Goal: Transaction & Acquisition: Purchase product/service

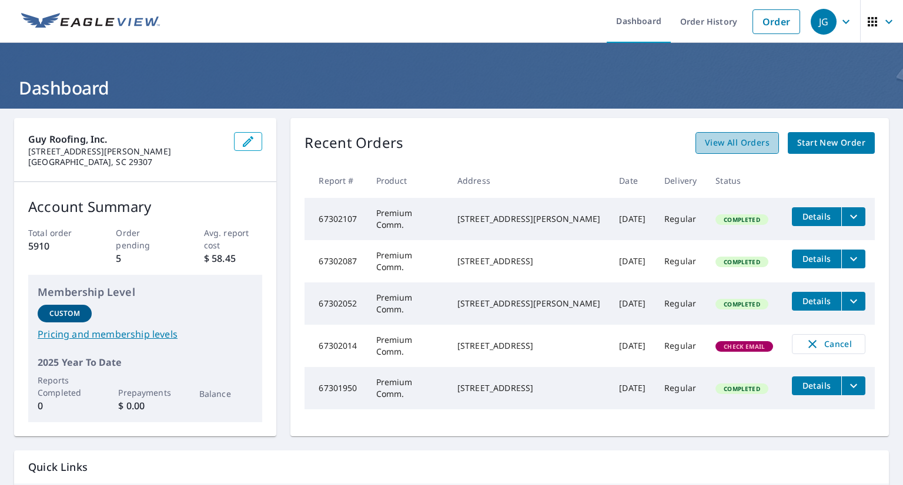
click at [724, 143] on span "View All Orders" at bounding box center [737, 143] width 65 height 15
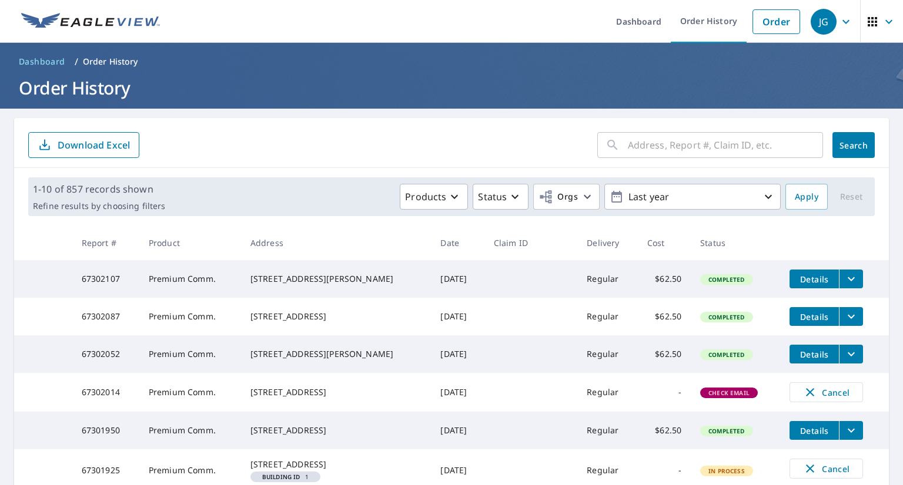
click at [892, 119] on main "​ Search Download Excel 1-10 of 857 records shown Refine results by choosing fi…" at bounding box center [451, 428] width 903 height 638
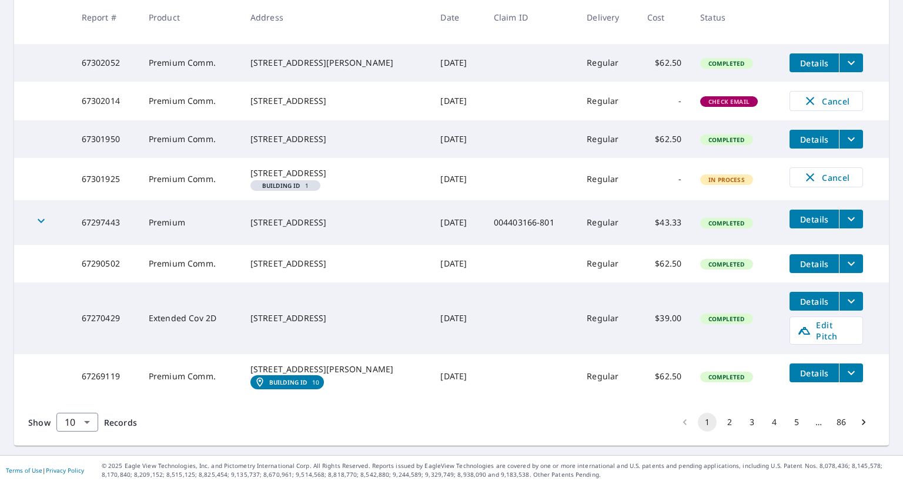
scroll to position [334, 0]
click at [721, 419] on button "2" at bounding box center [729, 422] width 19 height 19
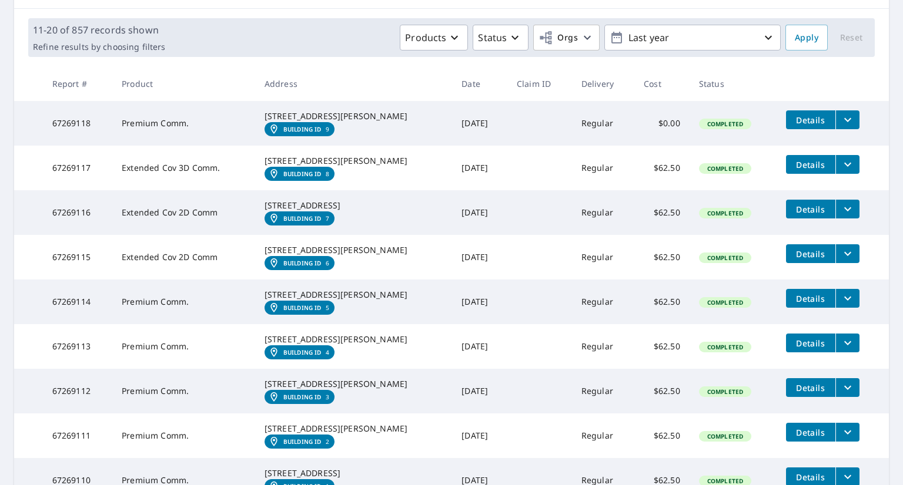
scroll to position [159, 0]
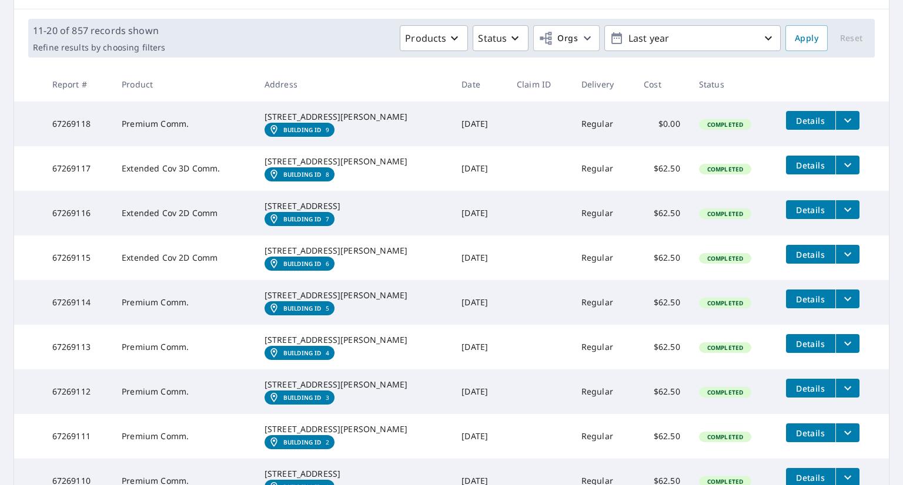
click at [314, 267] on em "Building ID" at bounding box center [302, 263] width 38 height 7
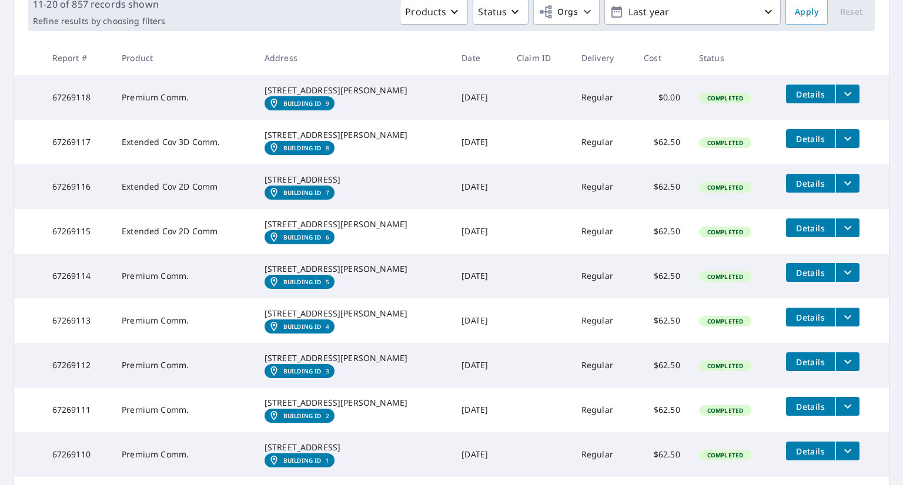
scroll to position [280, 0]
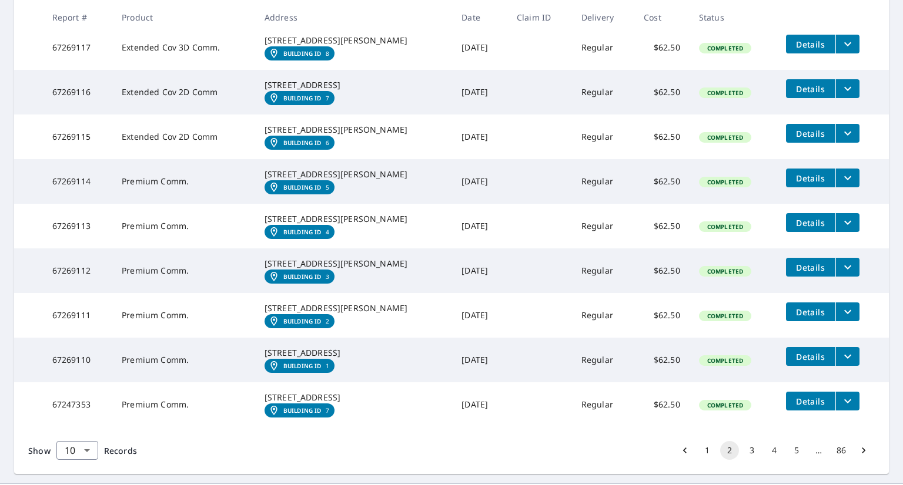
drag, startPoint x: 356, startPoint y: 235, endPoint x: 253, endPoint y: 206, distance: 107.0
click at [253, 204] on tr "67269114 Premium Comm. [STREET_ADDRESS][PERSON_NAME] Building ID 5 [DATE] Regul…" at bounding box center [451, 181] width 875 height 45
copy tr "[STREET_ADDRESS][PERSON_NAME]"
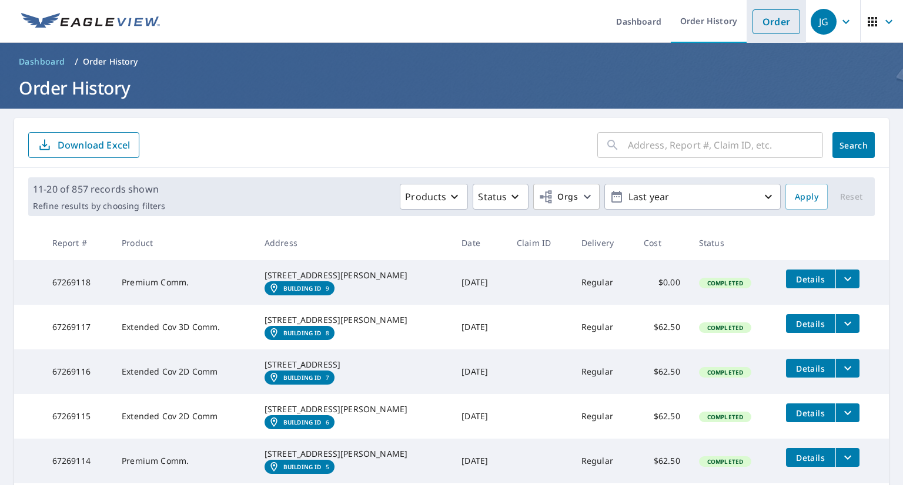
click at [752, 15] on link "Order" at bounding box center [776, 21] width 48 height 25
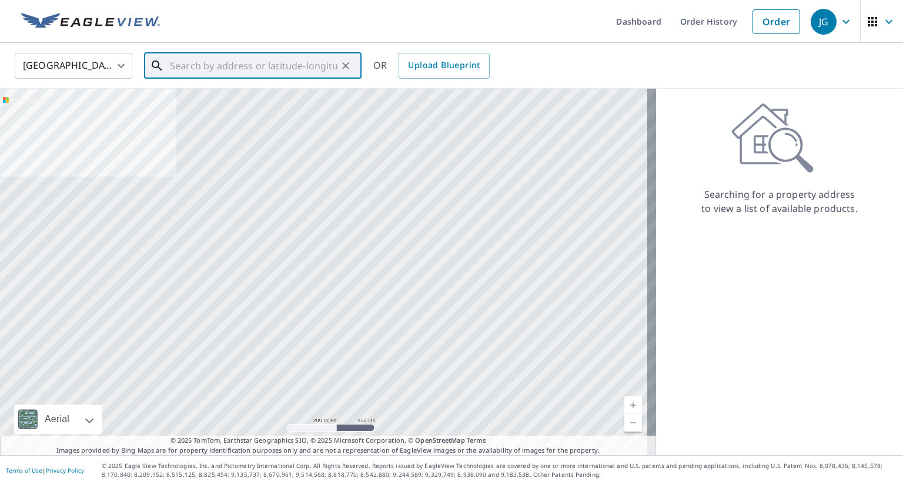
click at [254, 59] on input "text" at bounding box center [254, 65] width 168 height 33
paste input "[STREET_ADDRESS][PERSON_NAME]"
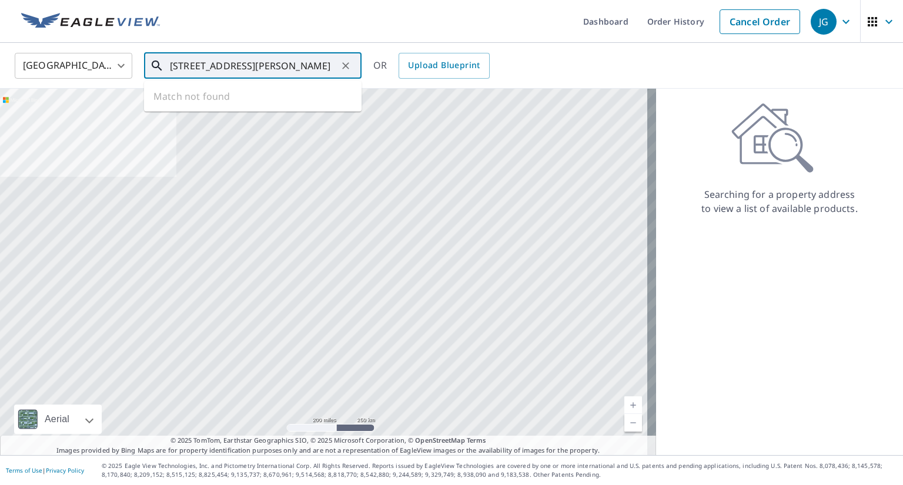
scroll to position [0, 38]
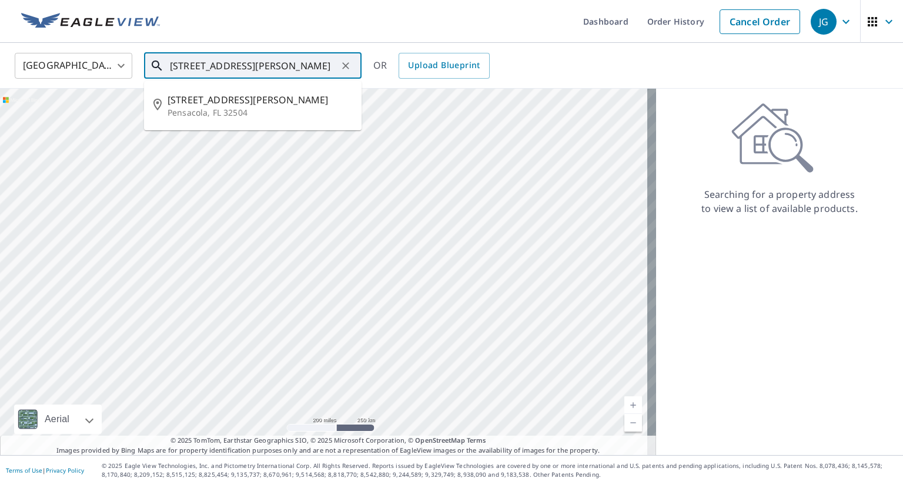
type input "[STREET_ADDRESS][PERSON_NAME]"
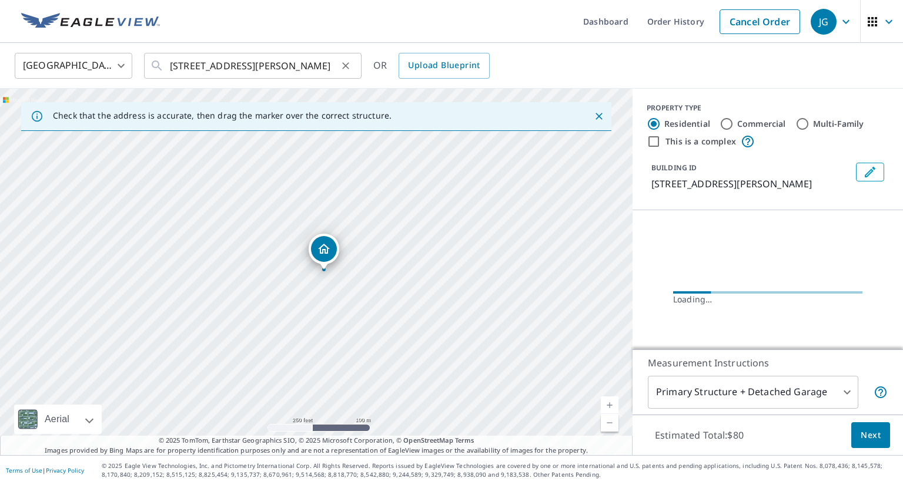
scroll to position [0, 0]
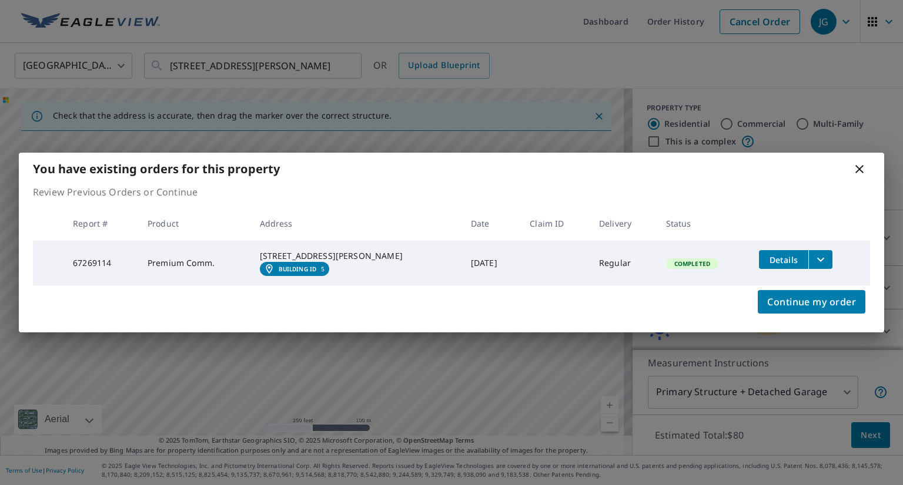
click at [852, 162] on icon at bounding box center [859, 169] width 14 height 14
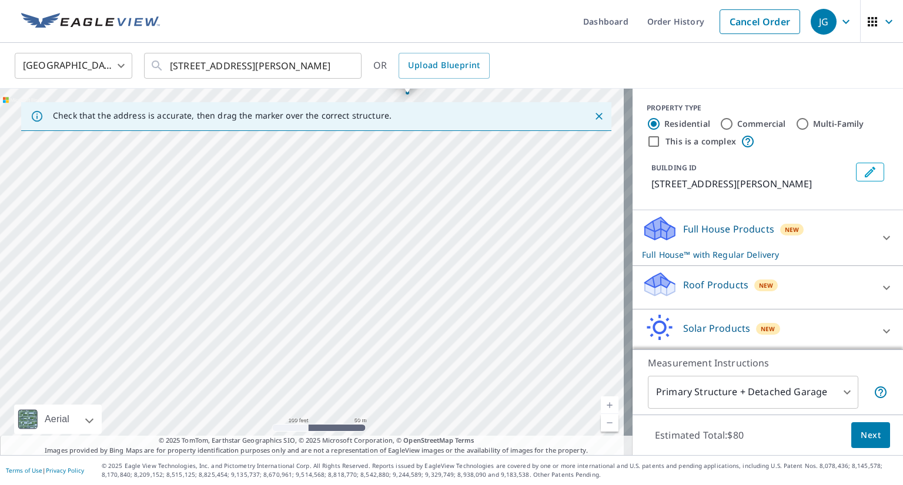
drag, startPoint x: 289, startPoint y: 358, endPoint x: 336, endPoint y: 196, distance: 168.3
click at [336, 196] on div "[STREET_ADDRESS][PERSON_NAME]" at bounding box center [316, 272] width 632 height 367
drag, startPoint x: 370, startPoint y: 173, endPoint x: 241, endPoint y: 322, distance: 197.1
drag, startPoint x: 225, startPoint y: 311, endPoint x: 248, endPoint y: 295, distance: 27.9
click at [786, 284] on div "Roof Products New" at bounding box center [757, 288] width 230 height 34
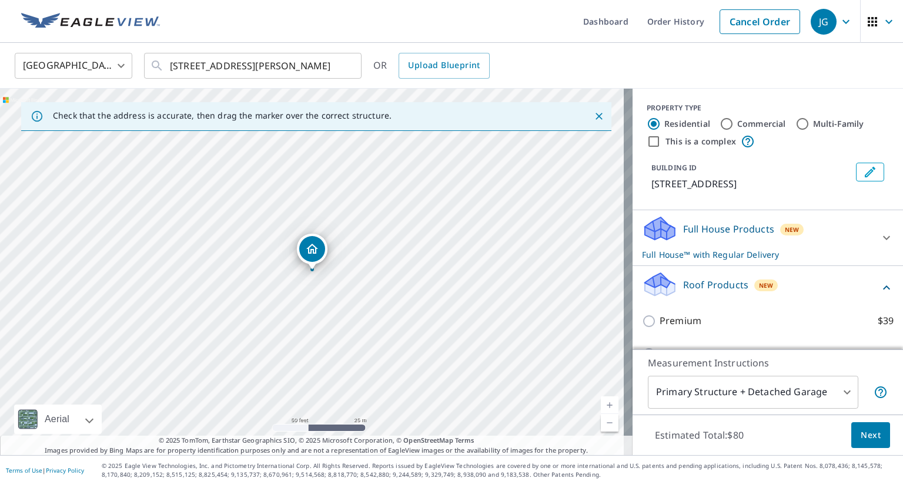
scroll to position [56, 0]
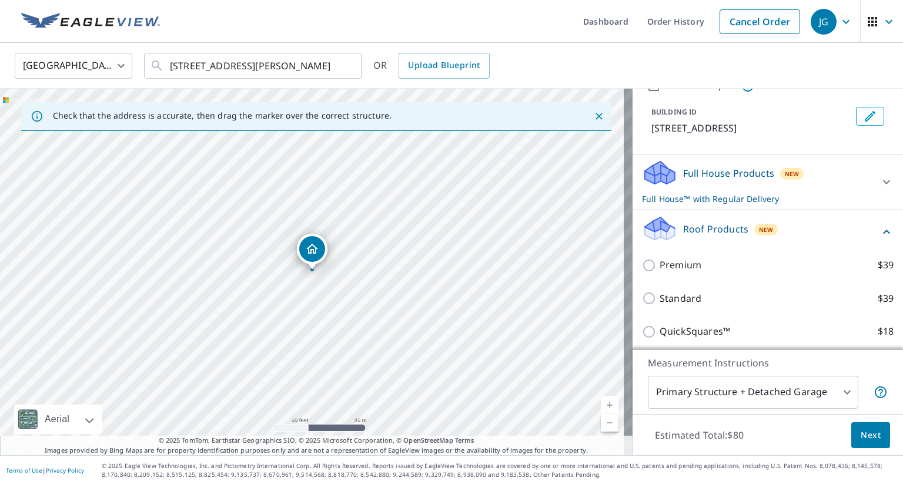
click at [711, 258] on label "Premium $39" at bounding box center [776, 265] width 234 height 15
click at [659, 259] on input "Premium $39" at bounding box center [651, 266] width 18 height 14
checkbox input "true"
checkbox input "false"
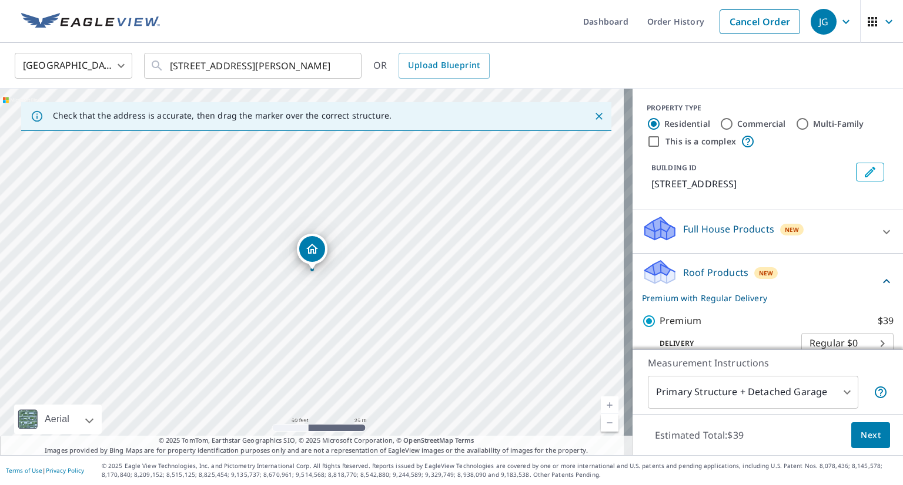
scroll to position [0, 0]
click at [719, 125] on input "Commercial" at bounding box center [726, 124] width 14 height 14
radio input "true"
type input "4"
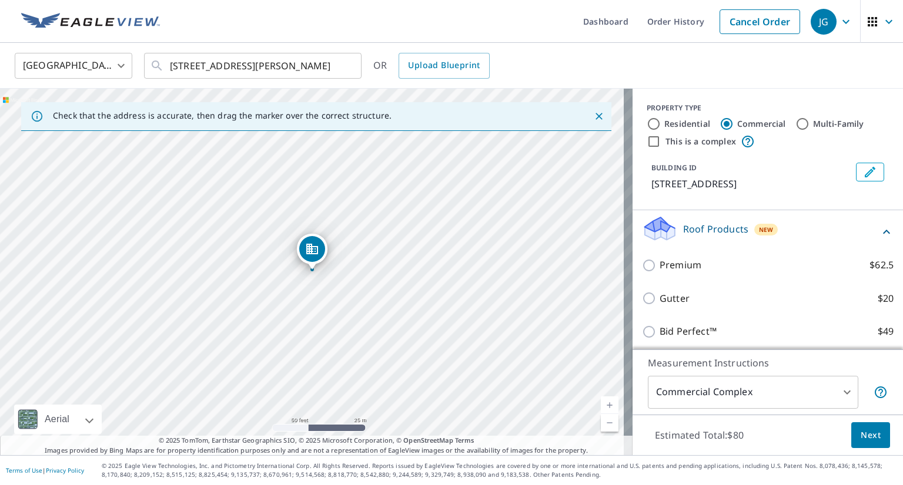
click at [696, 240] on div "Roof Products New" at bounding box center [760, 232] width 237 height 34
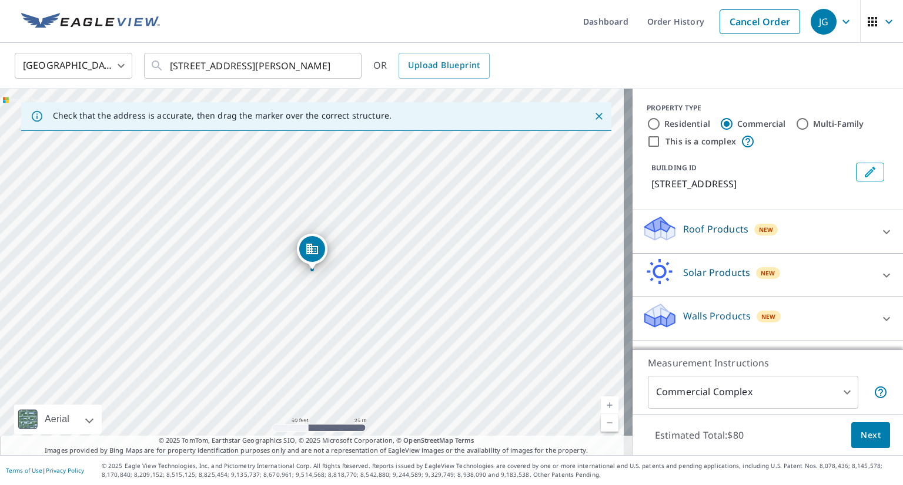
click at [697, 289] on div "Solar Products New" at bounding box center [757, 276] width 230 height 34
click at [696, 240] on div "Roof Products New" at bounding box center [757, 232] width 230 height 34
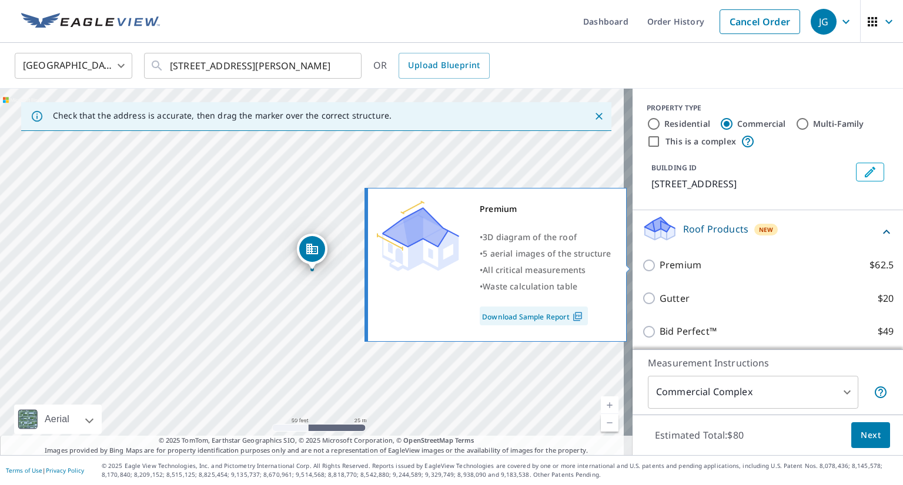
click at [684, 272] on p "Premium" at bounding box center [680, 265] width 42 height 15
click at [659, 272] on input "Premium $62.5" at bounding box center [651, 266] width 18 height 14
checkbox input "true"
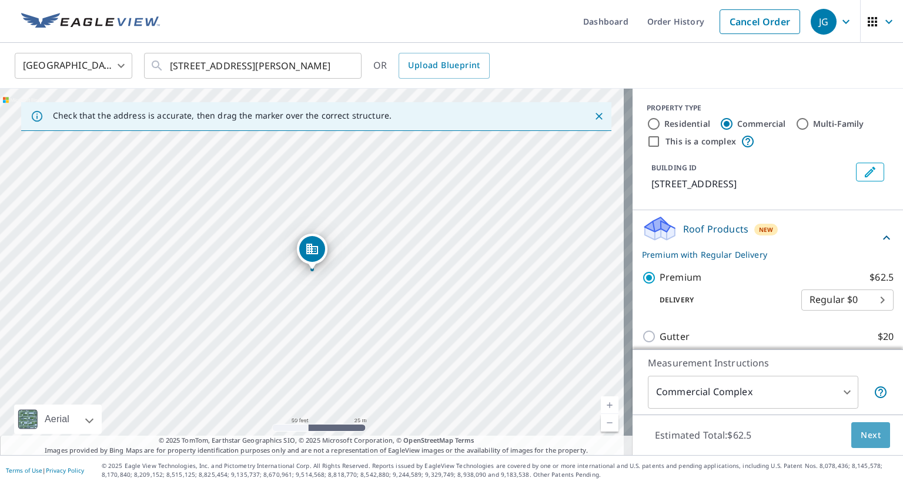
click at [851, 438] on button "Next" at bounding box center [870, 436] width 39 height 26
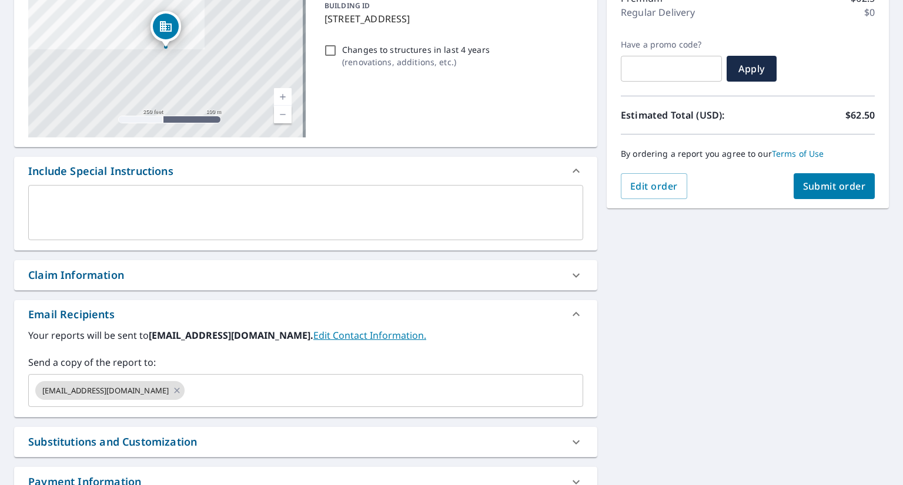
scroll to position [166, 0]
click at [172, 394] on icon at bounding box center [176, 390] width 9 height 13
checkbox input "true"
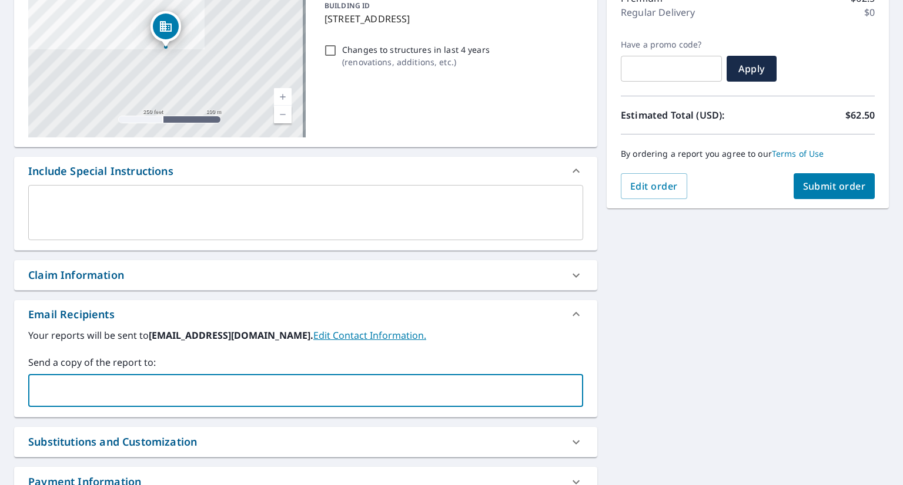
click at [140, 394] on input "text" at bounding box center [297, 391] width 527 height 22
type input "[EMAIL_ADDRESS][DOMAIN_NAME]"
checkbox input "true"
type input "[EMAIL_ADDRESS][DOMAIN_NAME]"
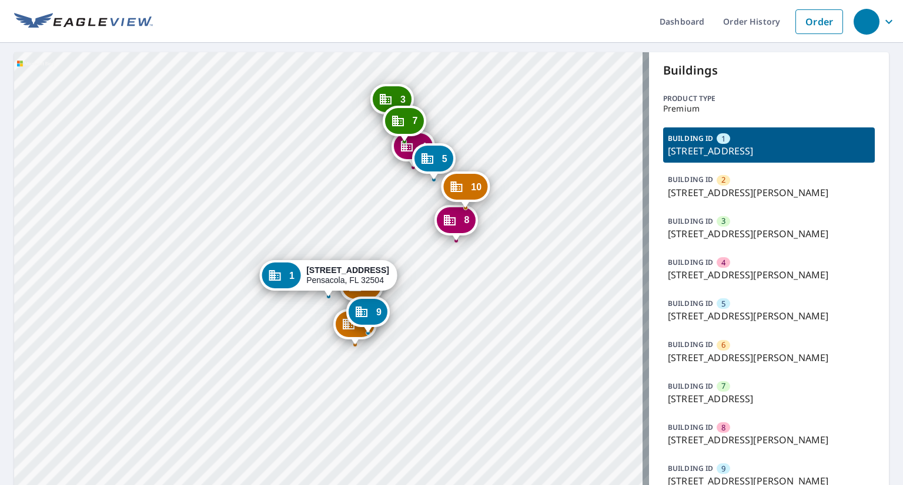
click at [461, 264] on div "2 [STREET_ADDRESS][PERSON_NAME] 3 [STREET_ADDRESS][PERSON_NAME] [GEOGRAPHIC_DAT…" at bounding box center [331, 298] width 635 height 492
drag, startPoint x: 461, startPoint y: 329, endPoint x: 458, endPoint y: 343, distance: 14.0
click at [460, 357] on div "2 [STREET_ADDRESS][PERSON_NAME] 3 [STREET_ADDRESS][PERSON_NAME] [GEOGRAPHIC_DAT…" at bounding box center [331, 298] width 635 height 492
click at [791, 391] on div "BUILDING ID [GEOGRAPHIC_DATA][STREET_ADDRESS]" at bounding box center [769, 393] width 212 height 35
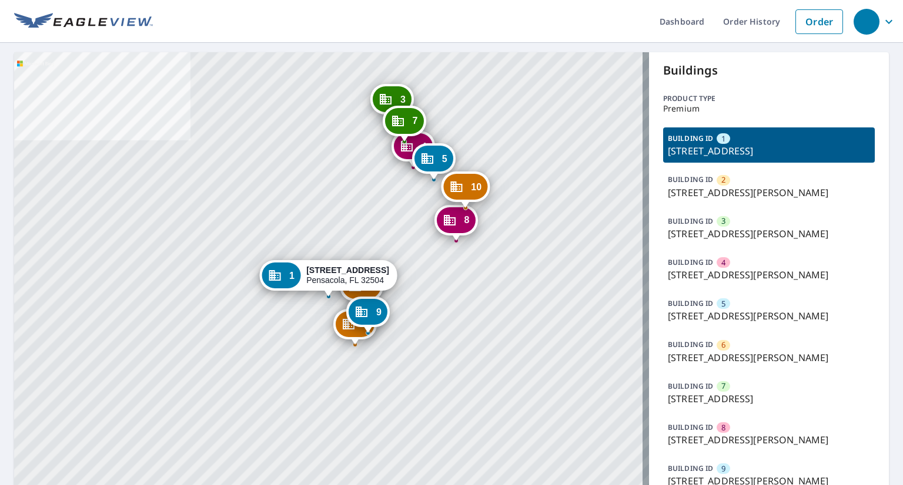
click at [716, 388] on div "7" at bounding box center [723, 386] width 14 height 11
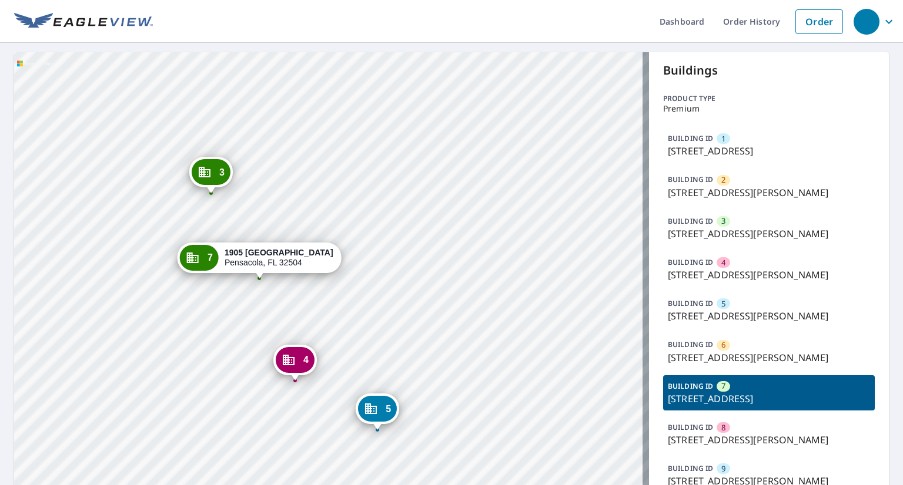
drag, startPoint x: 279, startPoint y: 300, endPoint x: 450, endPoint y: 250, distance: 178.2
click at [450, 250] on div "1 [STREET_ADDRESS] 2 [STREET_ADDRESS][PERSON_NAME] 3 [STREET_ADDRESS][PERSON_NA…" at bounding box center [331, 298] width 635 height 492
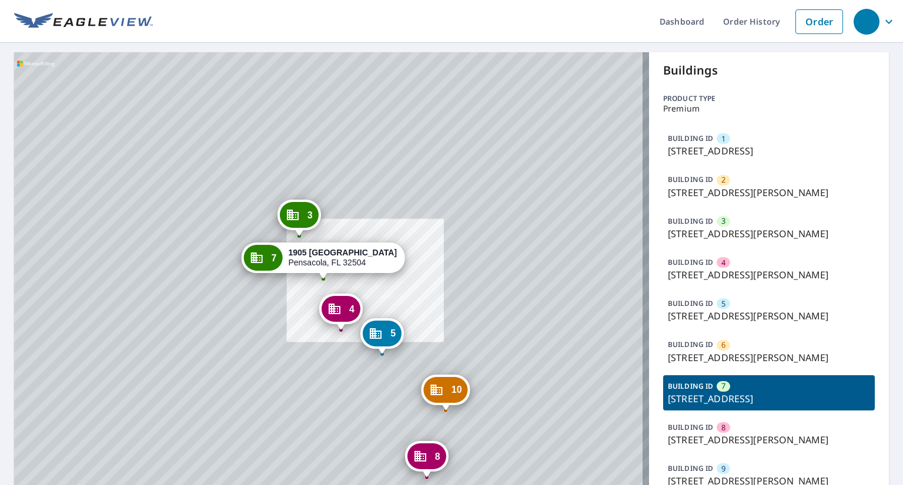
click at [377, 274] on div "7 [STREET_ADDRESS]" at bounding box center [323, 261] width 164 height 36
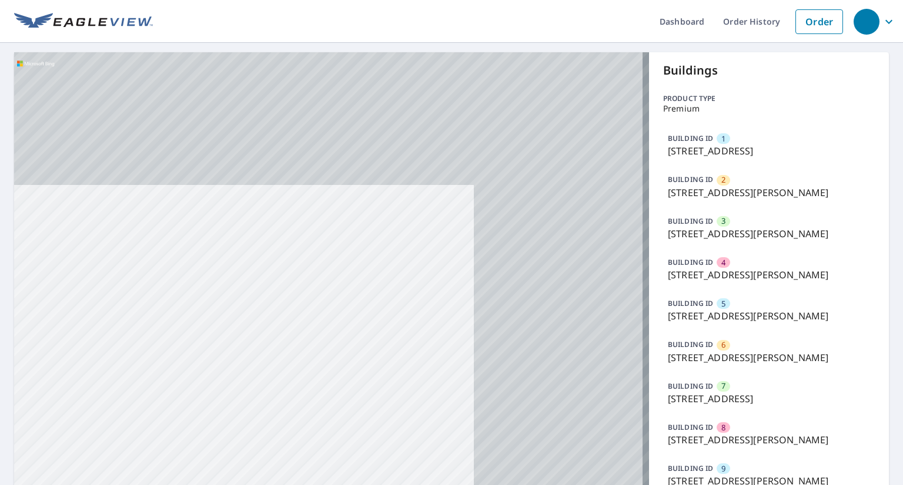
drag, startPoint x: 531, startPoint y: 179, endPoint x: 153, endPoint y: 485, distance: 486.5
click at [153, 485] on div "2 [STREET_ADDRESS][PERSON_NAME] 3 [STREET_ADDRESS][PERSON_NAME] [GEOGRAPHIC_DAT…" at bounding box center [331, 298] width 635 height 492
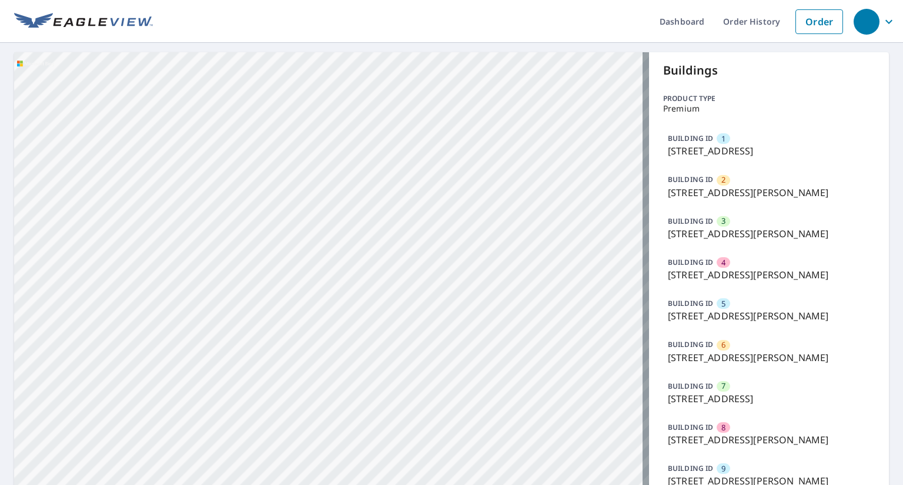
drag, startPoint x: 359, startPoint y: 269, endPoint x: 97, endPoint y: 513, distance: 358.1
click at [97, 485] on html "Dashboard Order History Order 2 [STREET_ADDRESS][PERSON_NAME] 3 [STREET_ADDRESS…" at bounding box center [451, 242] width 903 height 485
drag, startPoint x: 275, startPoint y: 196, endPoint x: 221, endPoint y: 415, distance: 225.2
click at [221, 415] on div "2 [STREET_ADDRESS][PERSON_NAME] 3 [STREET_ADDRESS][PERSON_NAME] [GEOGRAPHIC_DAT…" at bounding box center [331, 298] width 635 height 492
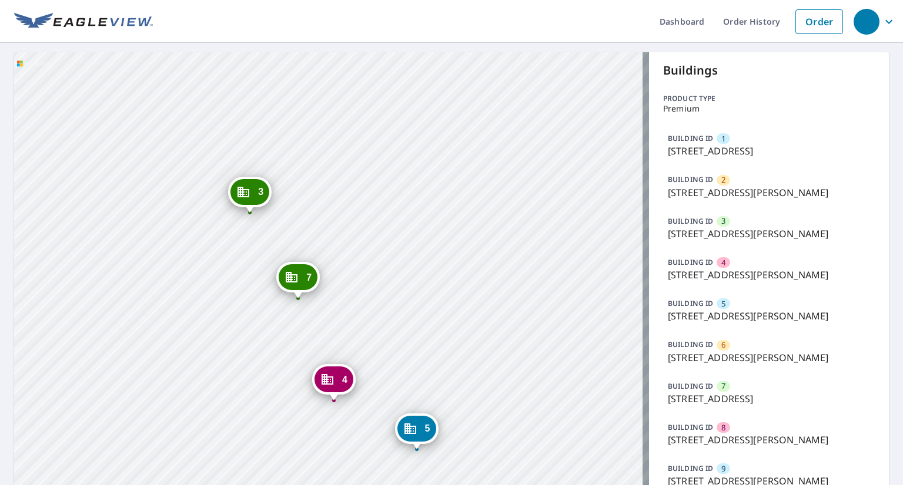
drag, startPoint x: 212, startPoint y: 330, endPoint x: 411, endPoint y: 252, distance: 213.8
click at [411, 252] on div "2 [STREET_ADDRESS][PERSON_NAME] 3 [STREET_ADDRESS][PERSON_NAME] [GEOGRAPHIC_DAT…" at bounding box center [331, 298] width 635 height 492
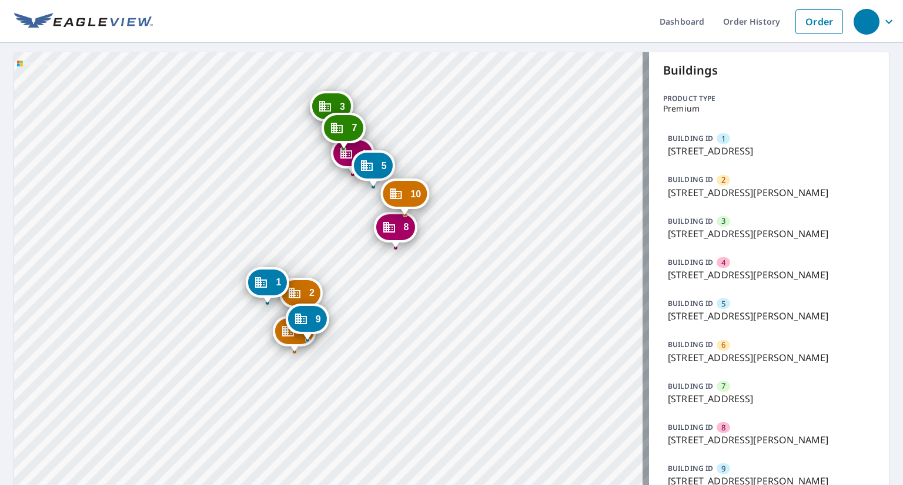
drag, startPoint x: 324, startPoint y: 303, endPoint x: 349, endPoint y: 153, distance: 151.9
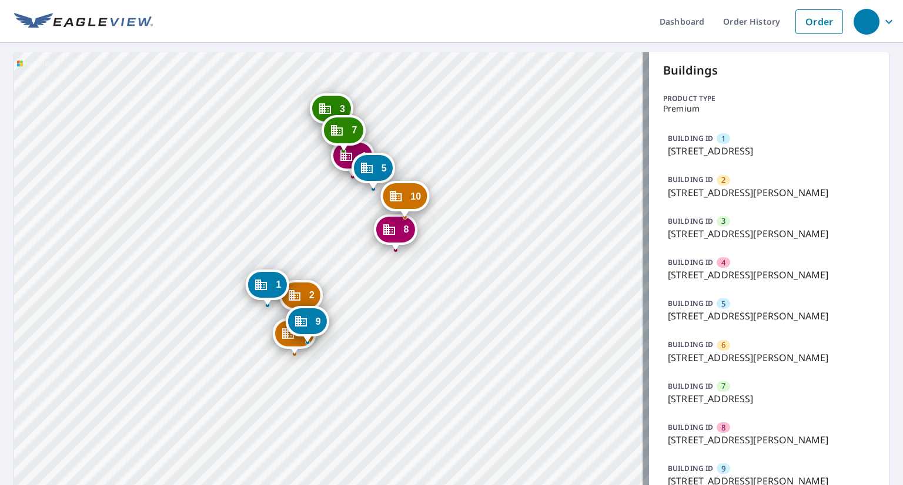
drag, startPoint x: 349, startPoint y: 153, endPoint x: 498, endPoint y: 118, distance: 153.4
click at [498, 118] on div "2 771 Underwood Ave Pensacola, FL 32504 3 702 Underwood Ave Pensacola, FL 32504…" at bounding box center [331, 298] width 635 height 492
